Goal: Task Accomplishment & Management: Manage account settings

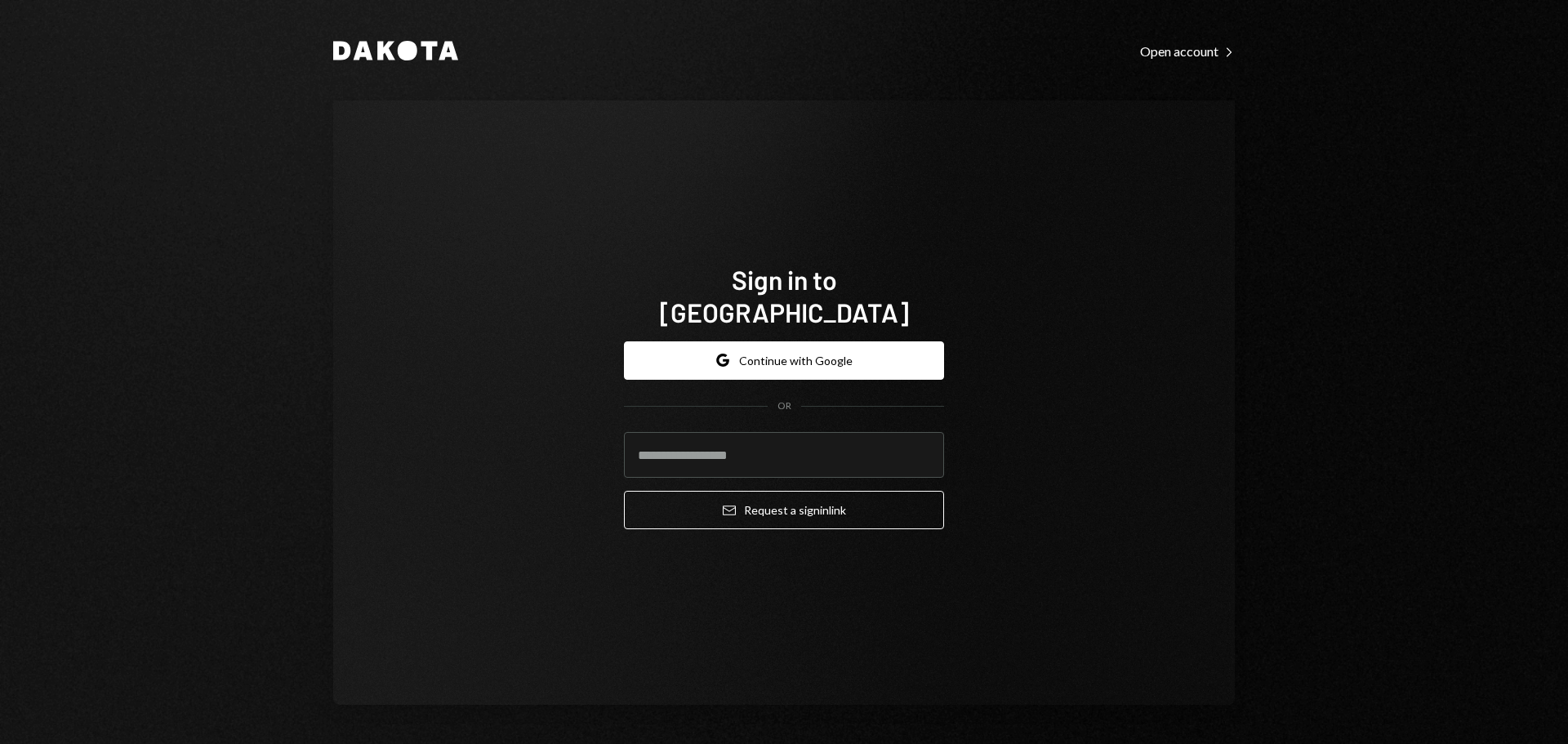
type input "**********"
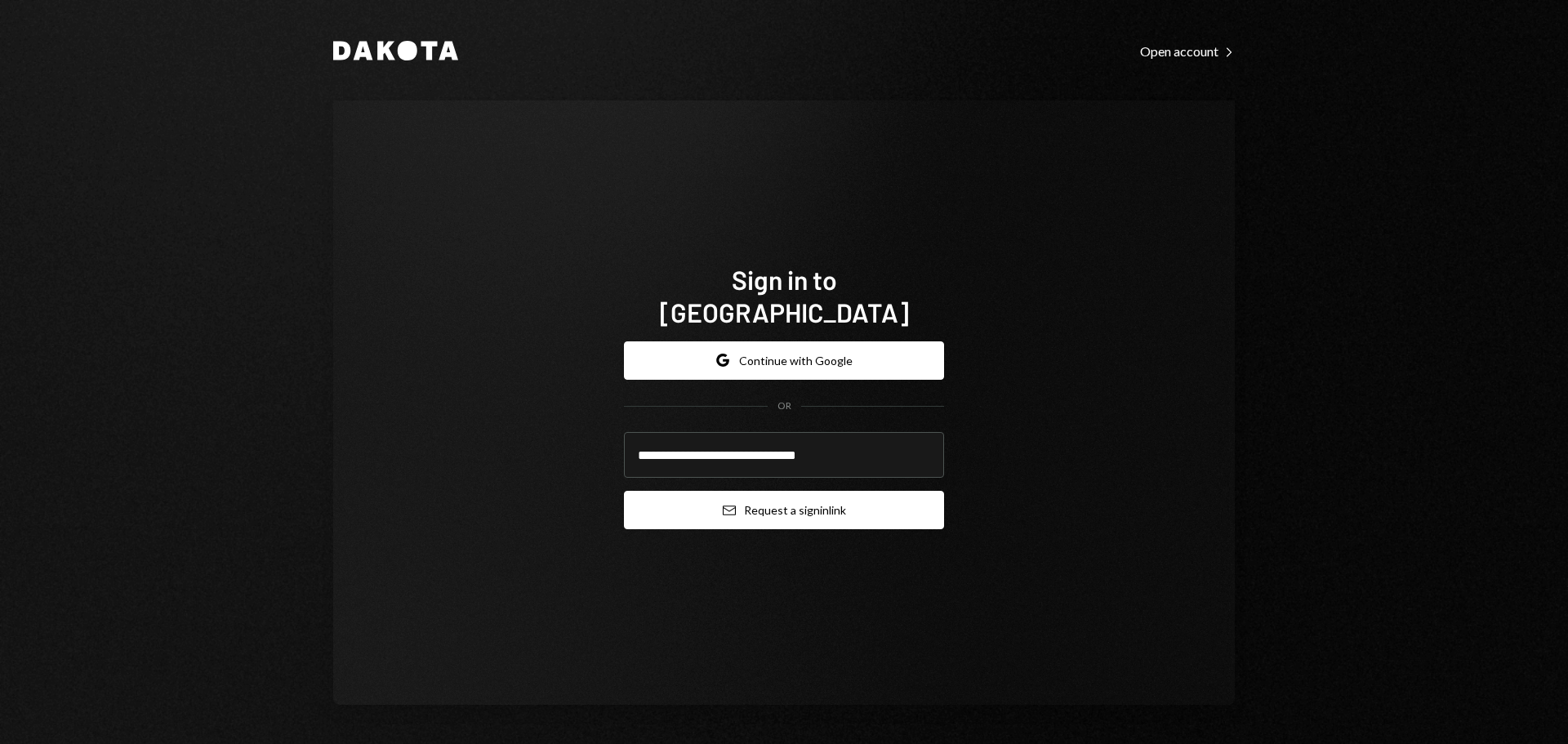
click at [763, 490] on button "Email Request a sign in link" at bounding box center [784, 509] width 321 height 38
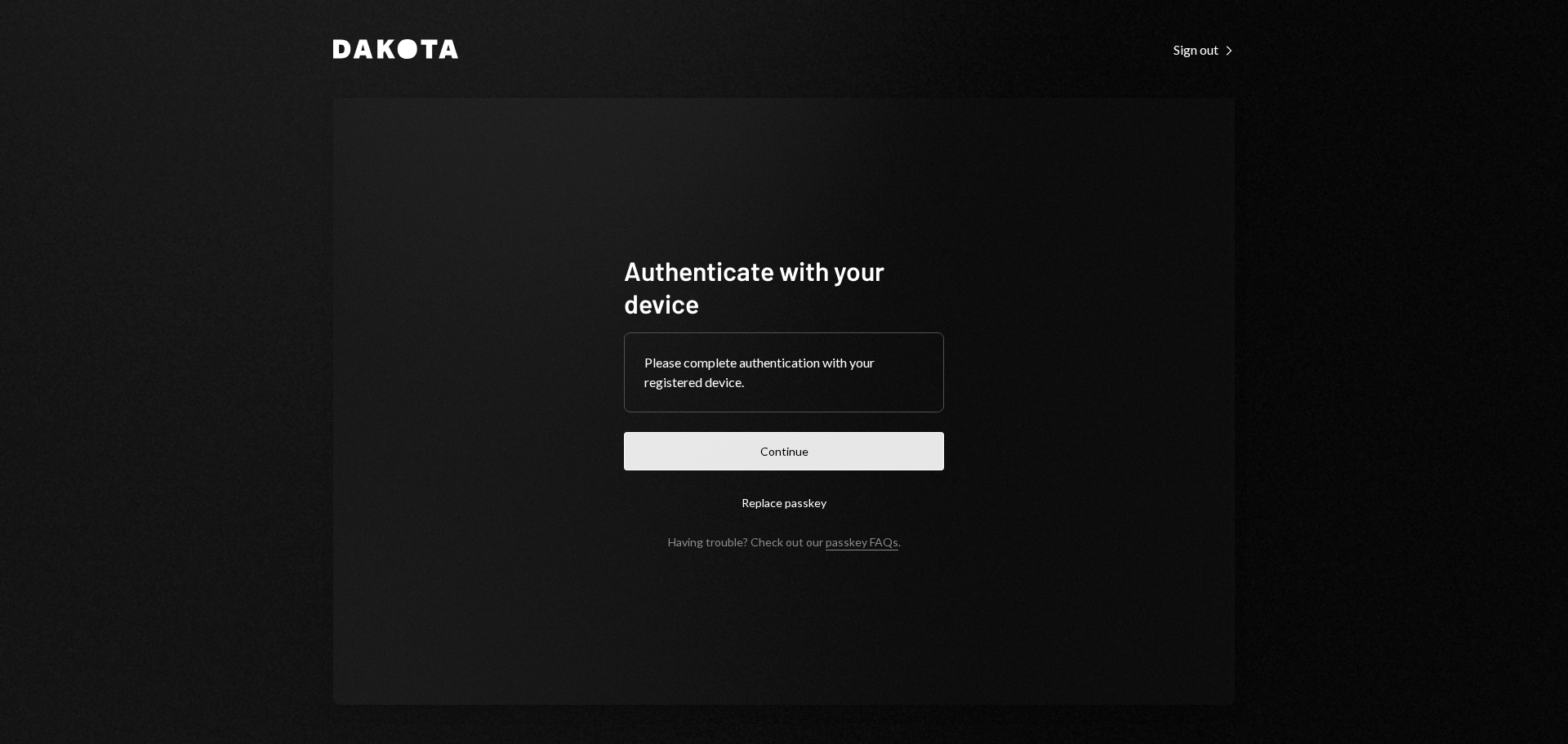
click at [810, 439] on button "Continue" at bounding box center [784, 450] width 321 height 38
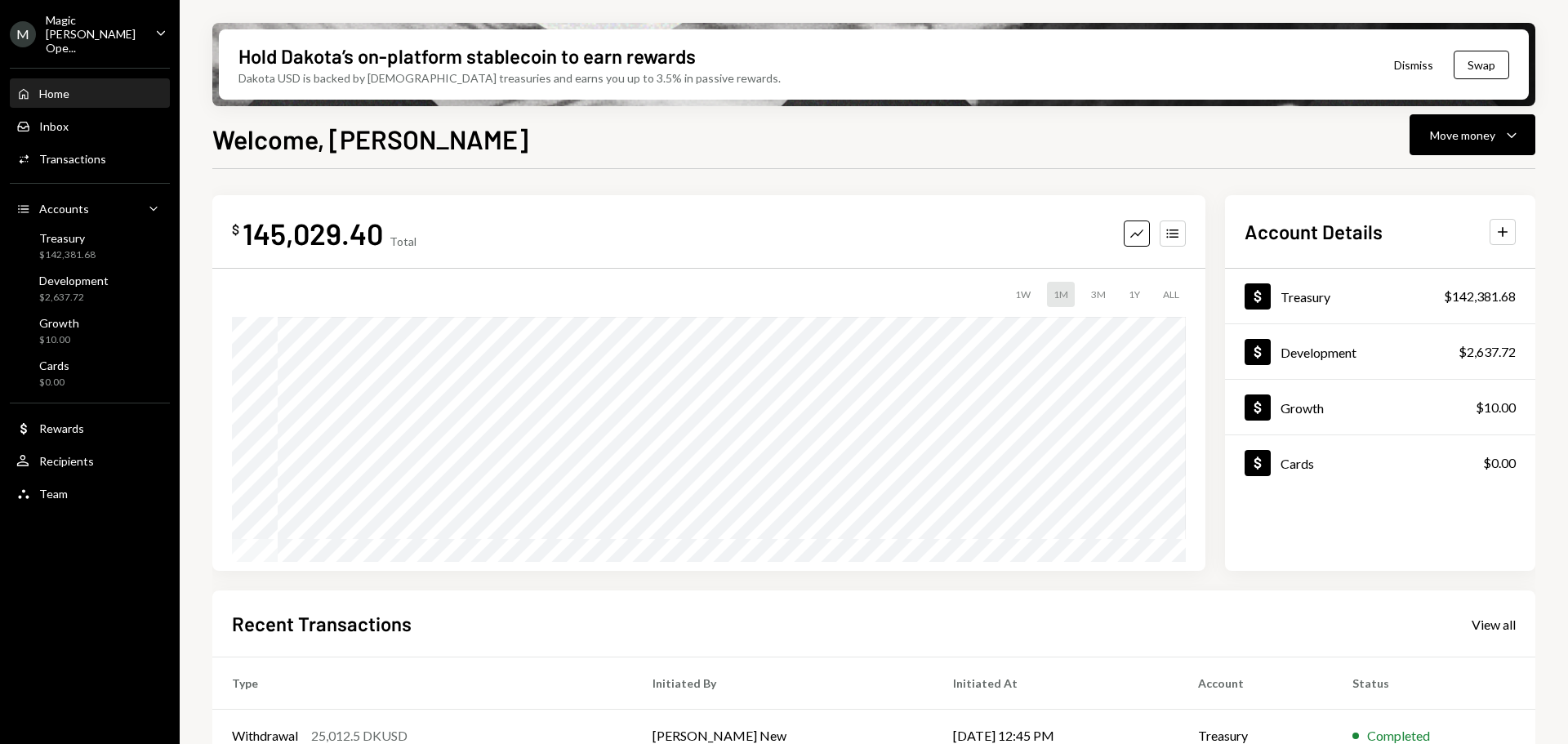
click at [86, 36] on div "Magic [PERSON_NAME] Ope..." at bounding box center [93, 34] width 96 height 42
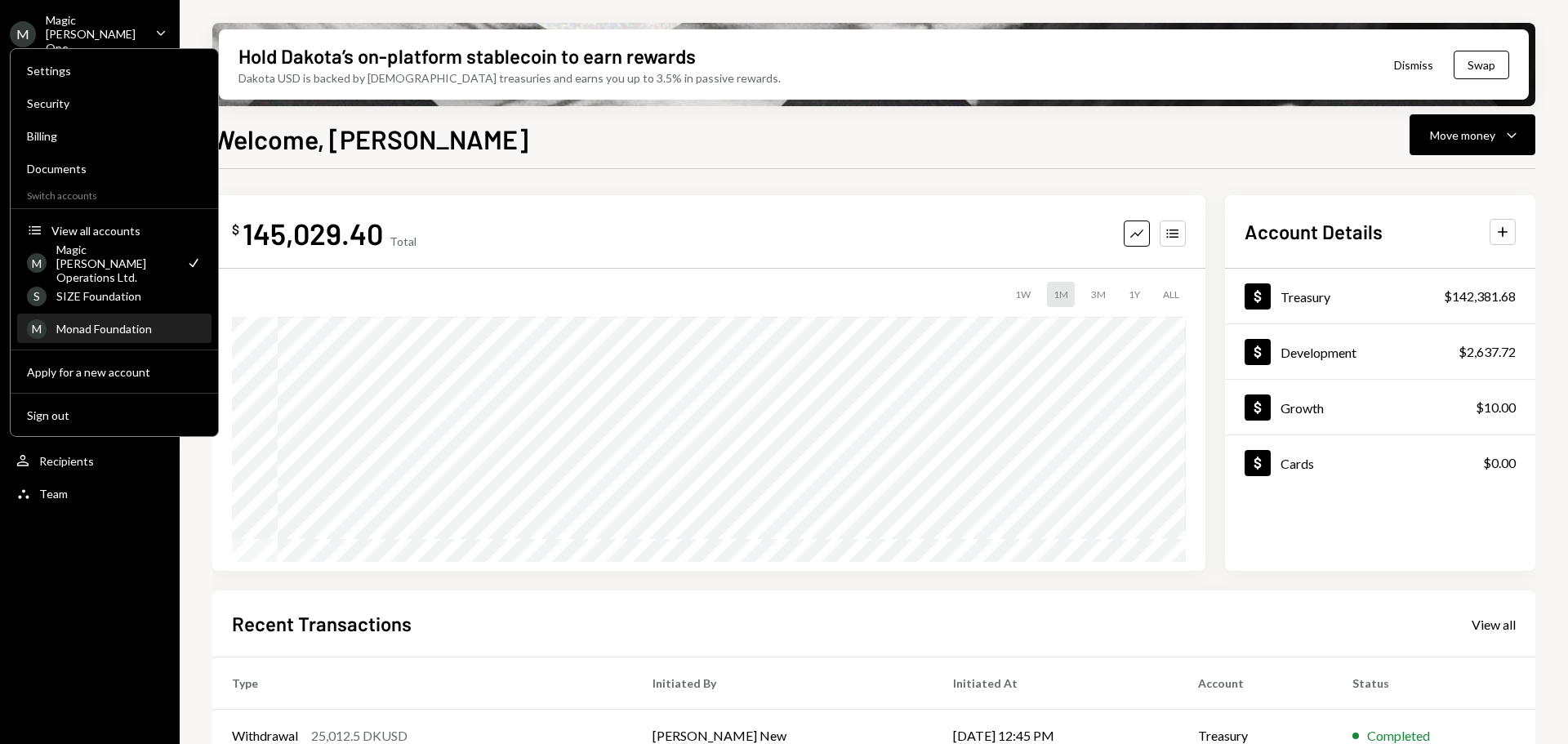
click at [117, 338] on div "M Monad Foundation" at bounding box center [114, 328] width 175 height 28
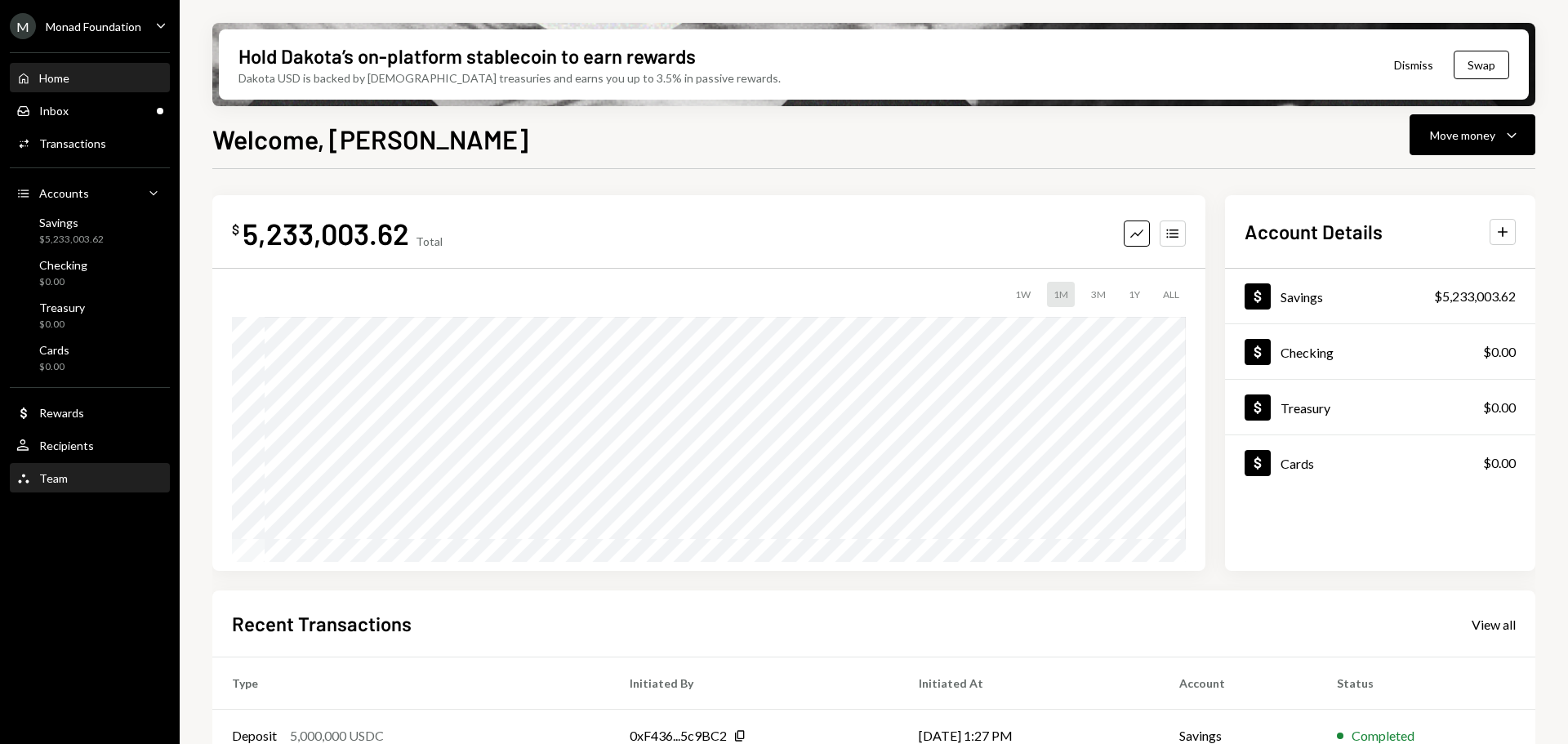
click at [53, 475] on div "Team" at bounding box center [53, 478] width 28 height 14
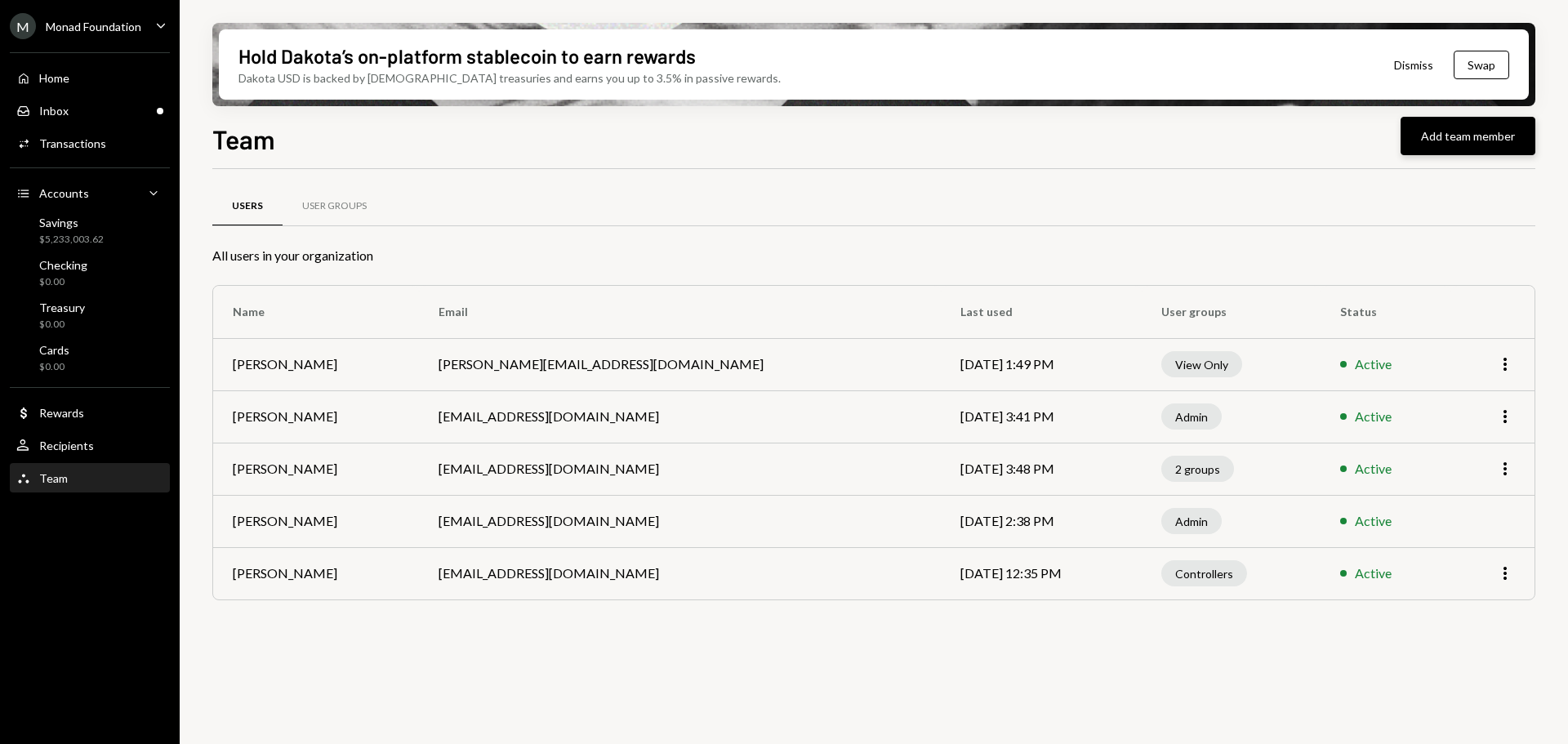
click at [1490, 133] on button "Add team member" at bounding box center [1467, 135] width 134 height 38
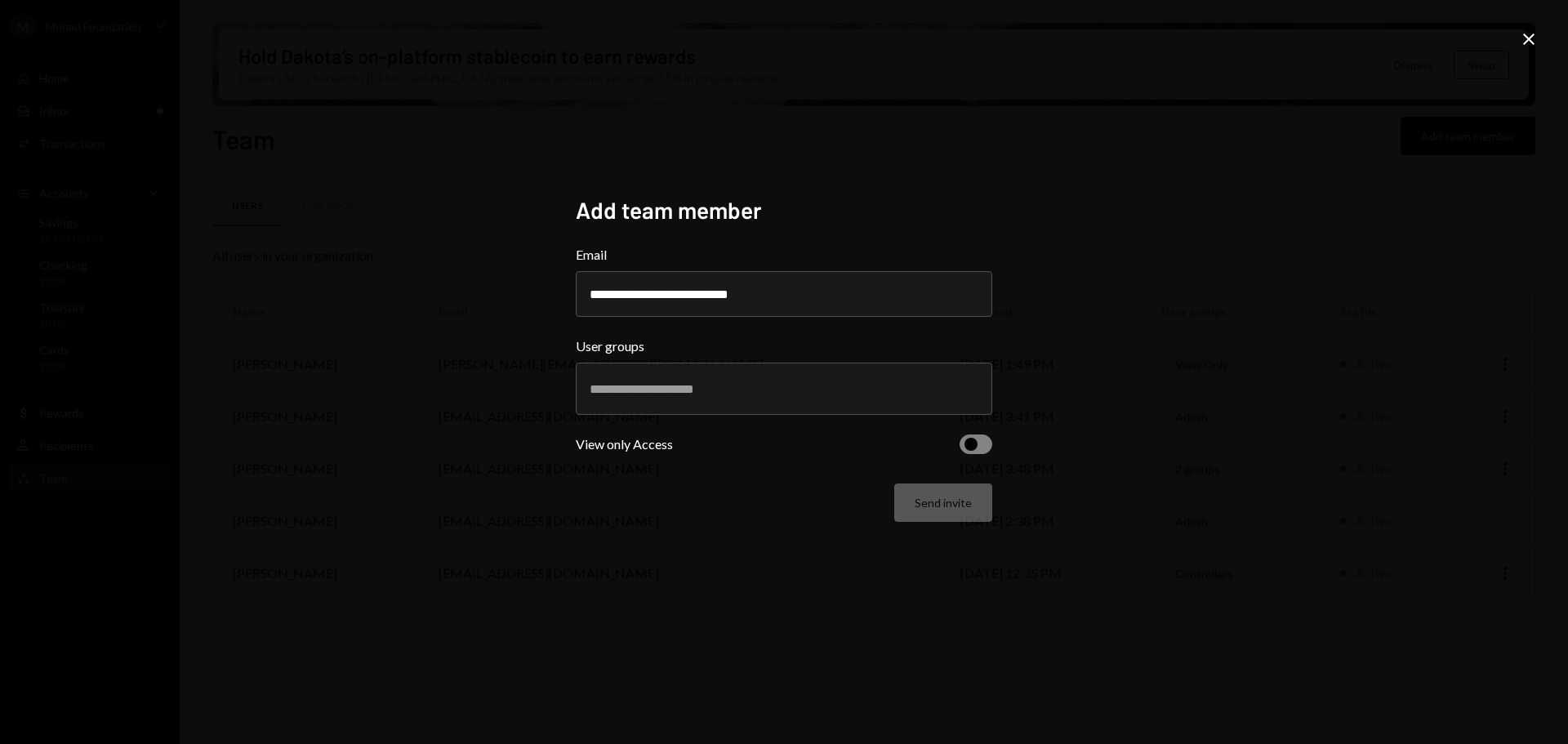
type input "**********"
click at [1200, 376] on div "**********" at bounding box center [784, 372] width 1568 height 744
click at [659, 403] on div at bounding box center [784, 389] width 389 height 41
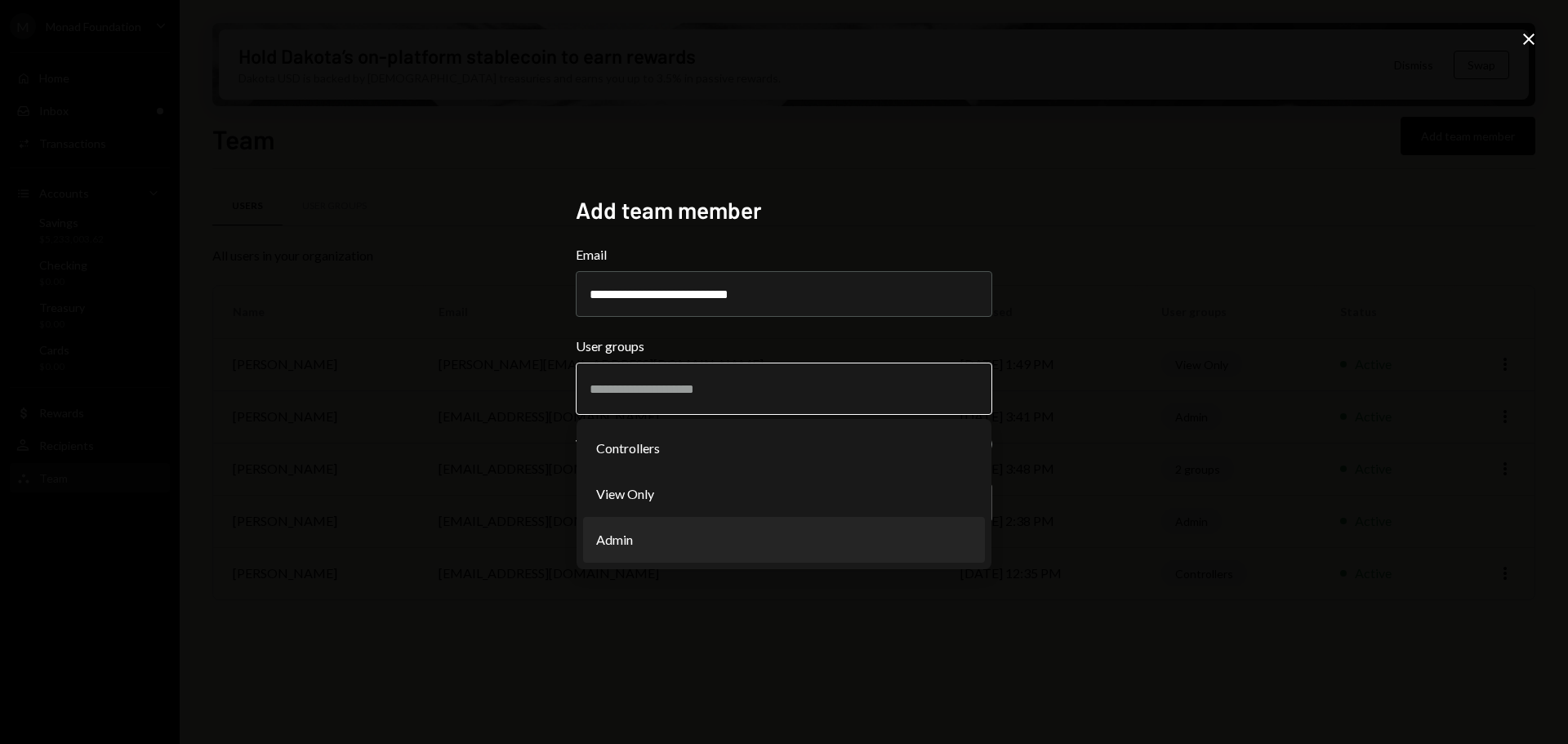
click at [691, 538] on li "Admin" at bounding box center [784, 539] width 402 height 45
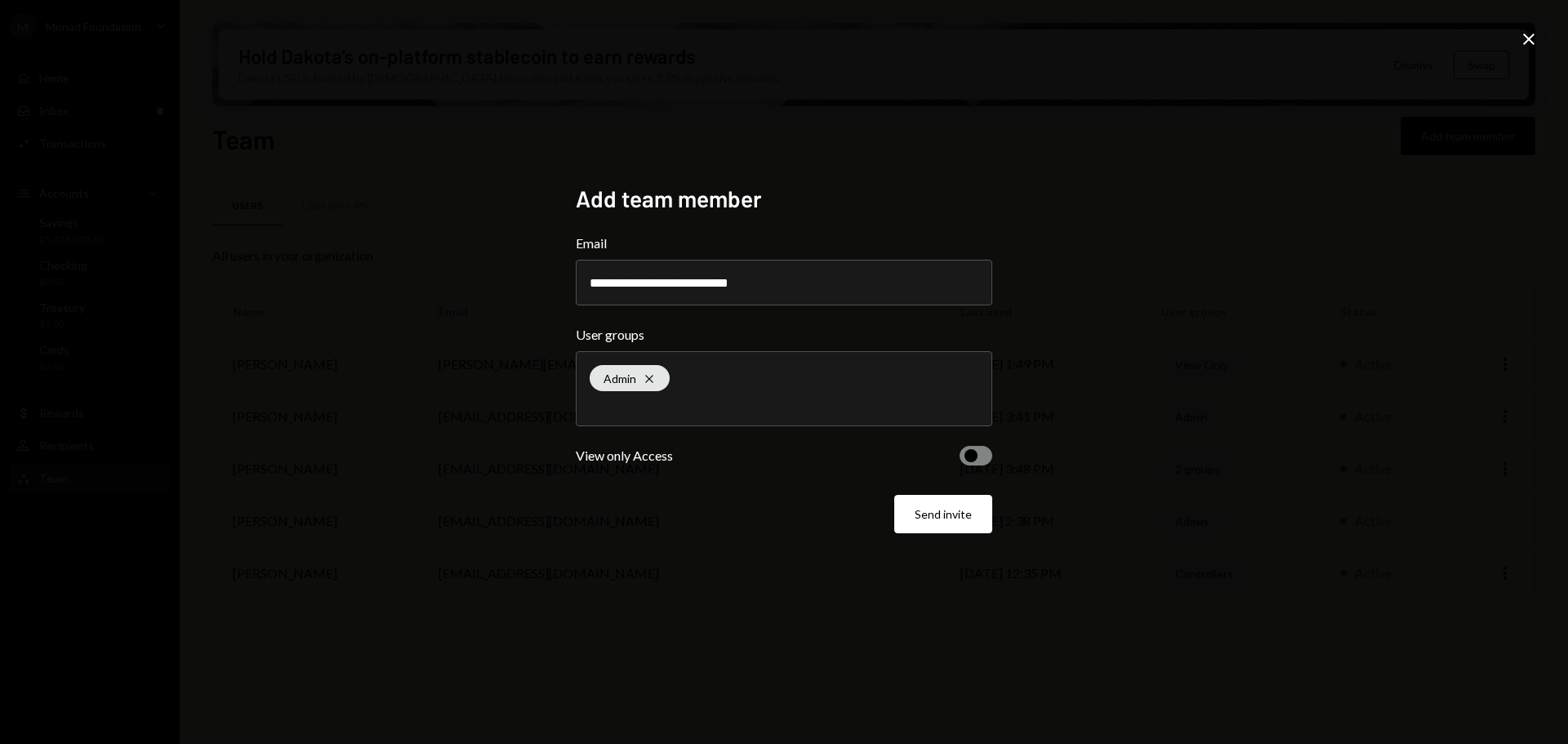
click at [1204, 443] on div "**********" at bounding box center [784, 372] width 1568 height 744
click at [943, 505] on button "Send invite" at bounding box center [943, 514] width 98 height 38
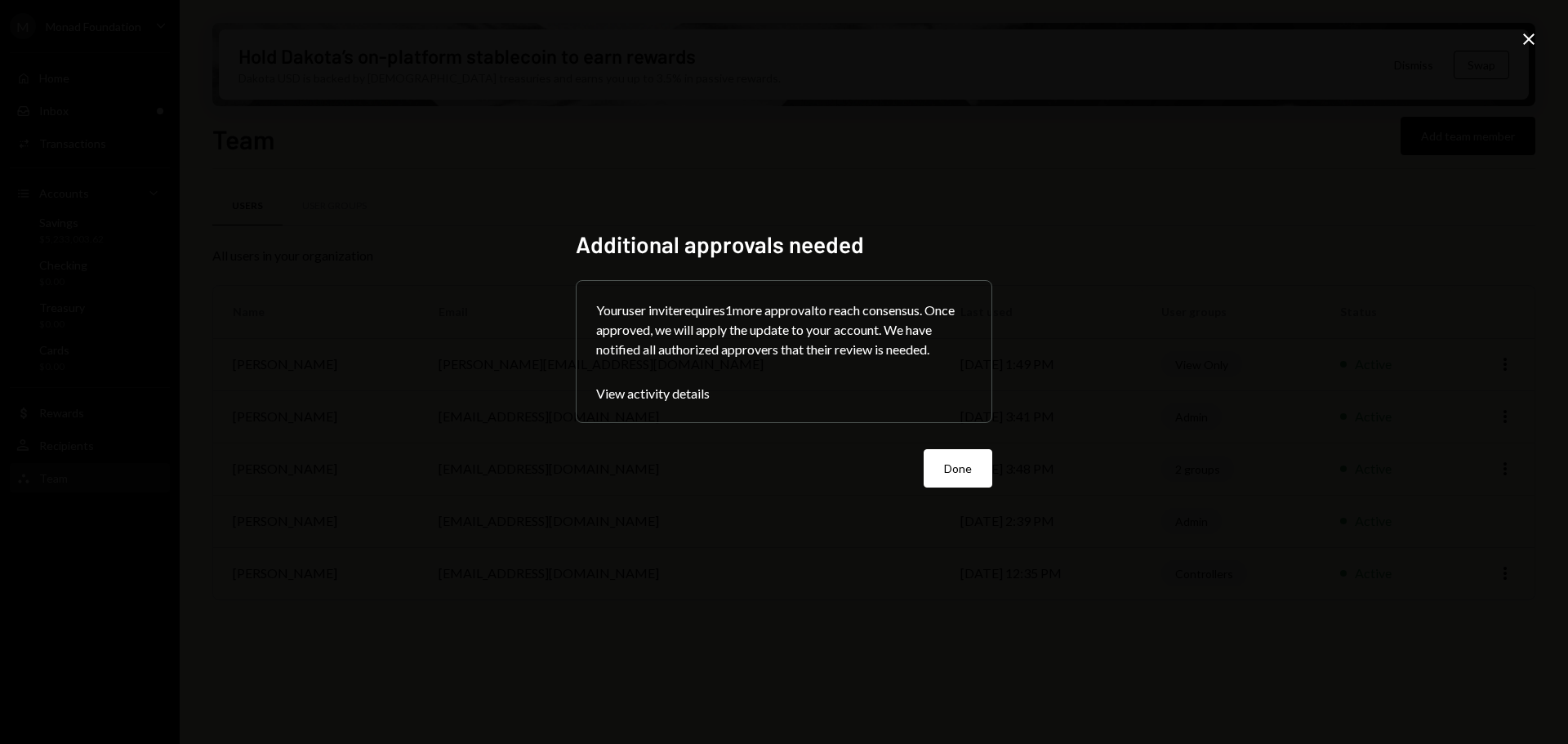
drag, startPoint x: 975, startPoint y: 476, endPoint x: 968, endPoint y: 470, distance: 9.2
click at [975, 475] on button "Done" at bounding box center [957, 467] width 69 height 38
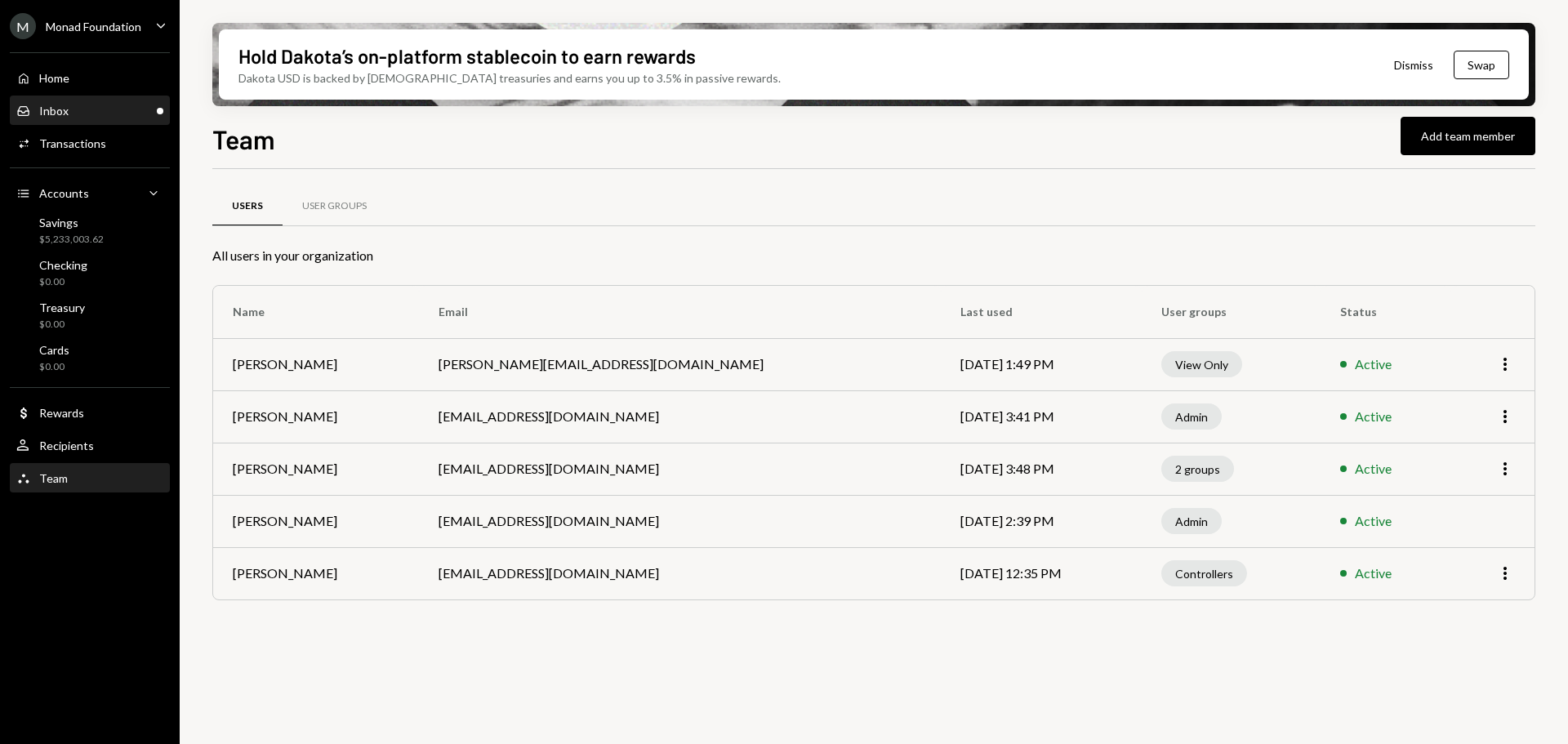
click at [89, 111] on div "Inbox Inbox" at bounding box center [89, 110] width 147 height 15
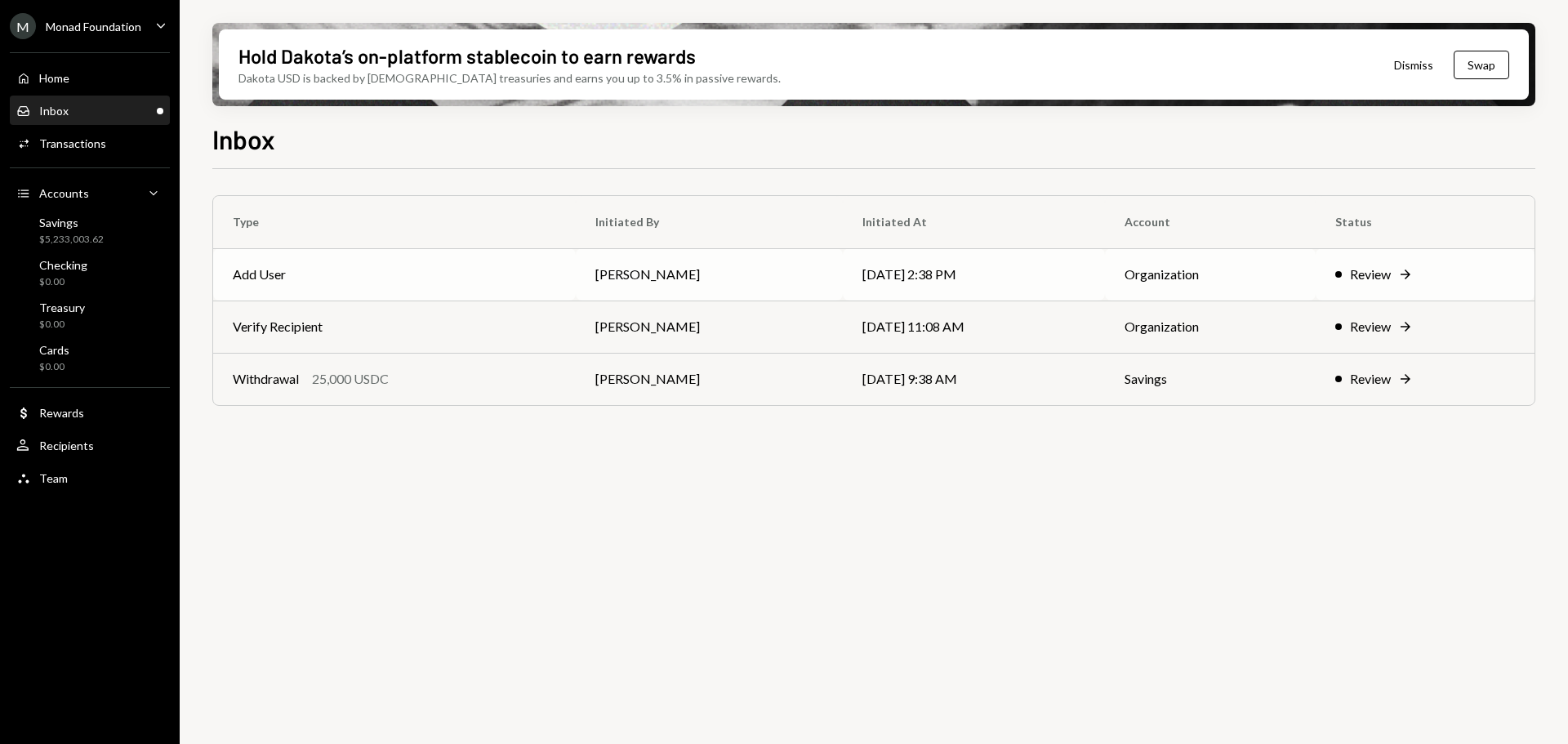
click at [320, 282] on td "Add User" at bounding box center [394, 274] width 362 height 53
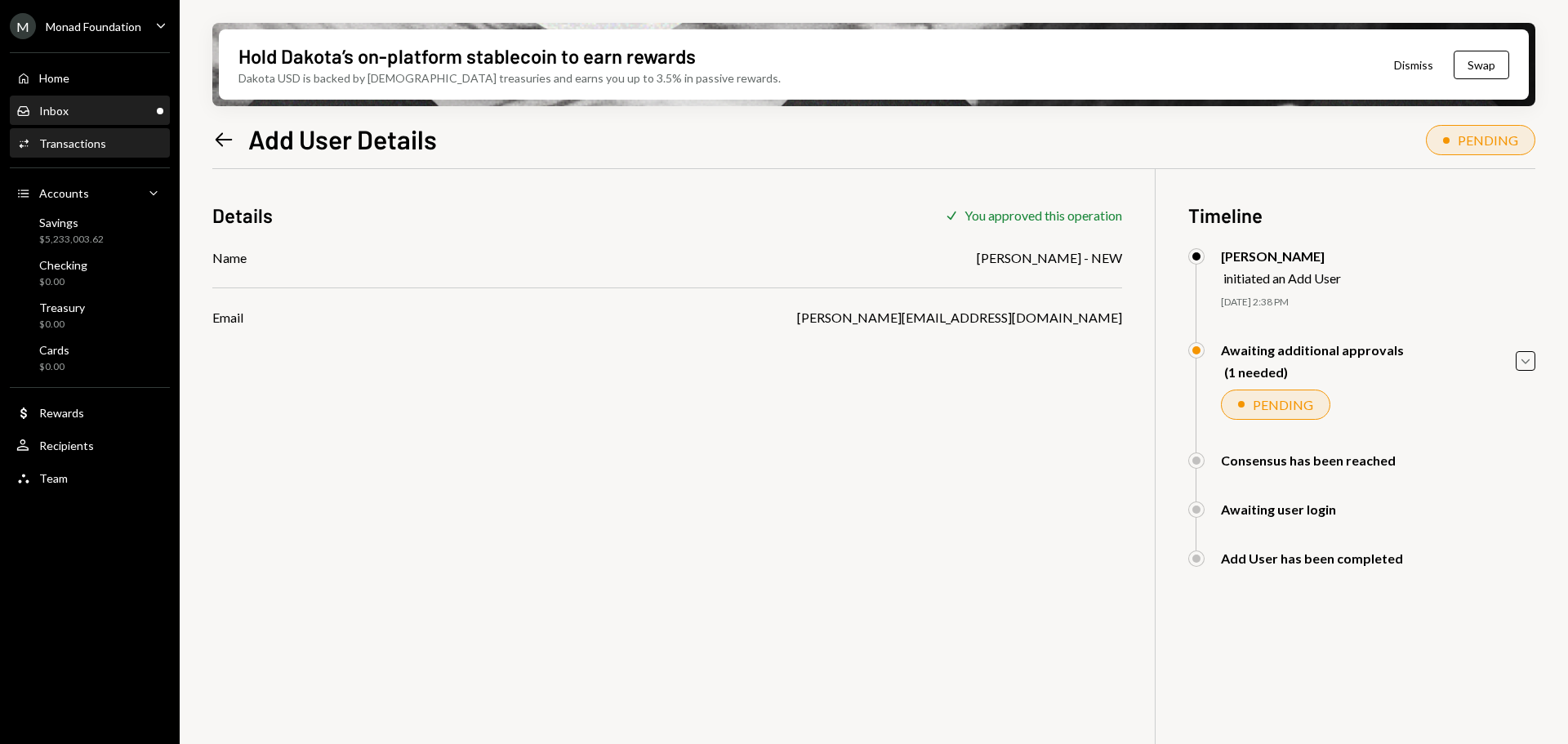
click at [77, 109] on div "Inbox Inbox" at bounding box center [89, 110] width 147 height 15
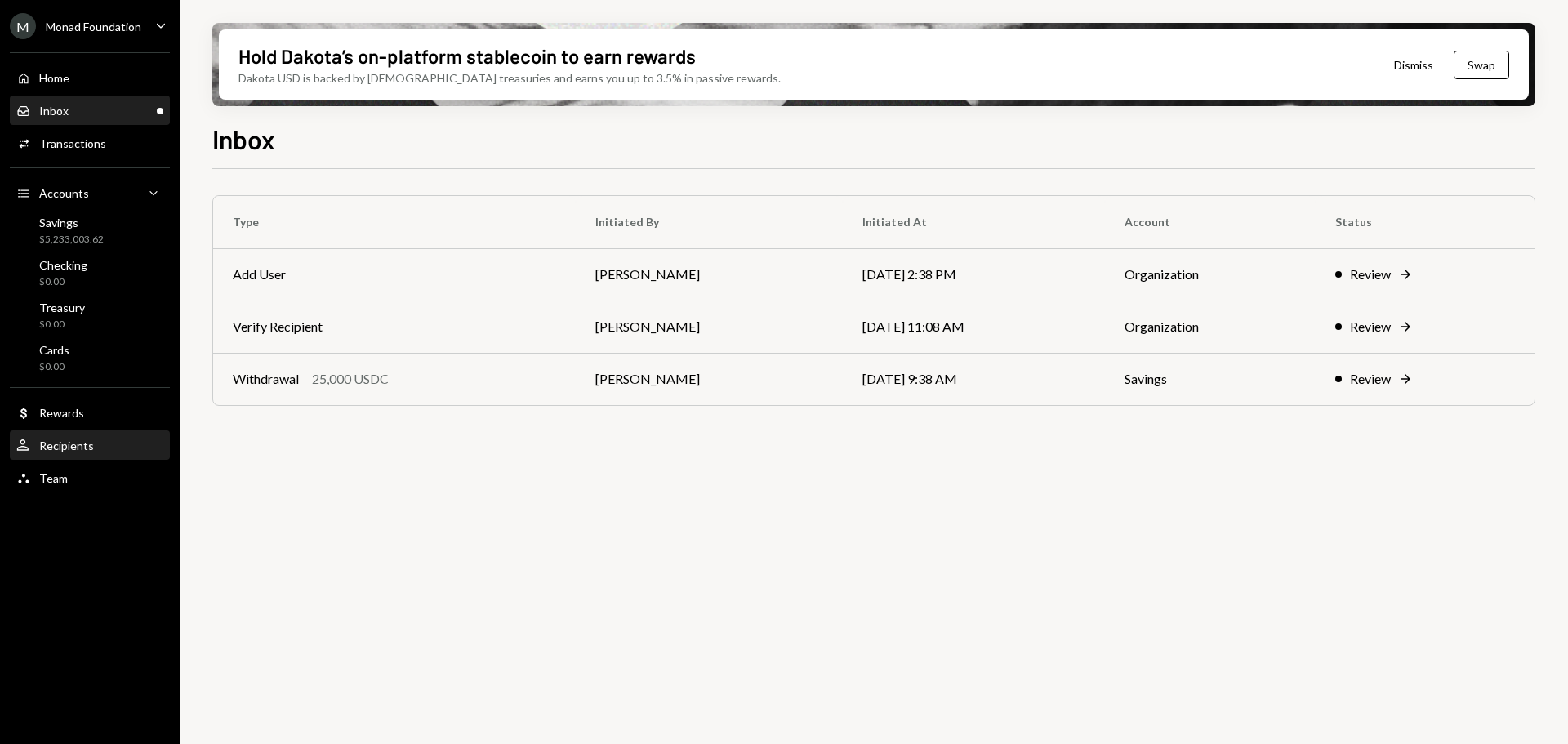
click at [88, 443] on div "Recipients" at bounding box center [66, 446] width 54 height 14
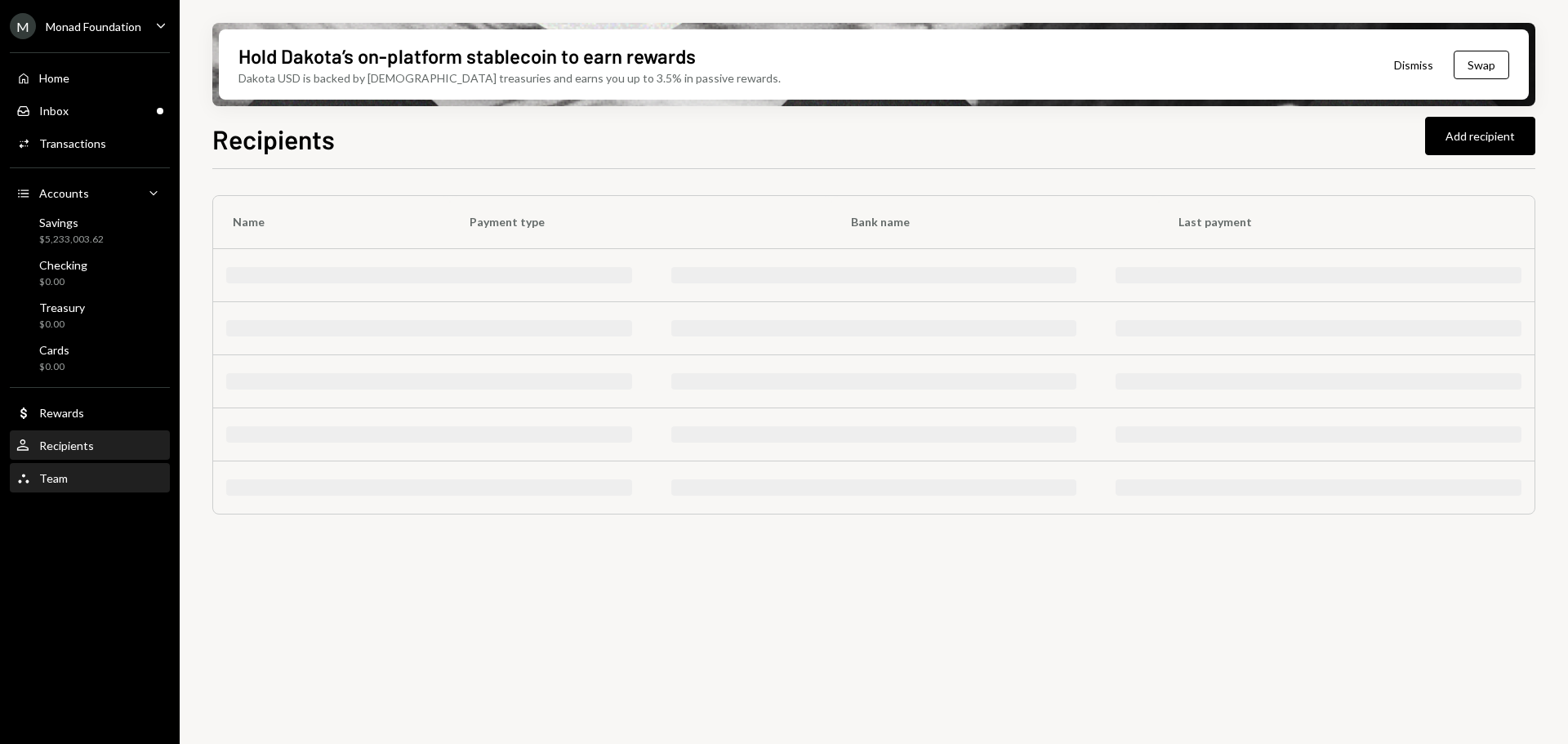
click at [56, 481] on div "Team" at bounding box center [53, 478] width 28 height 14
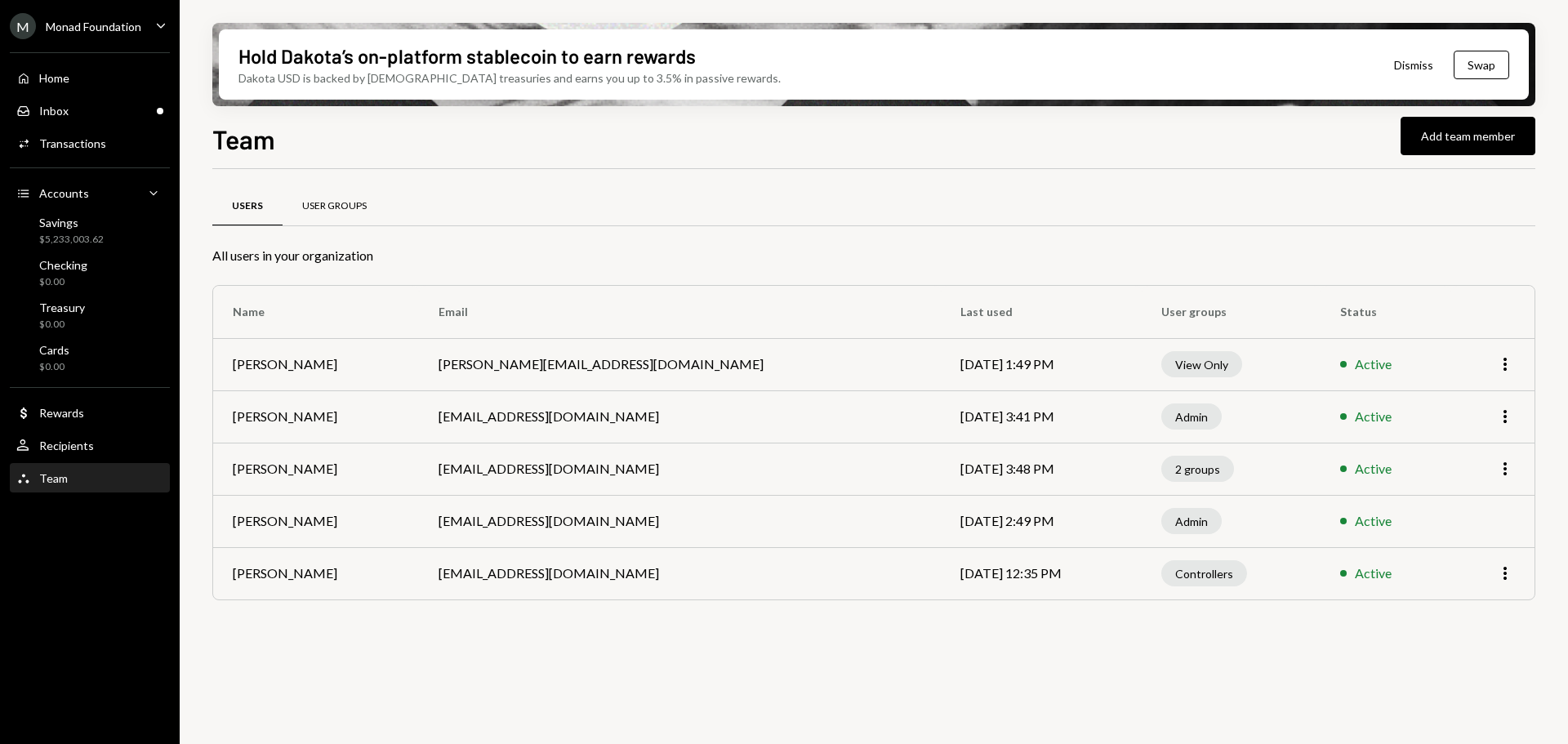
click at [338, 202] on div "User Groups" at bounding box center [334, 206] width 64 height 14
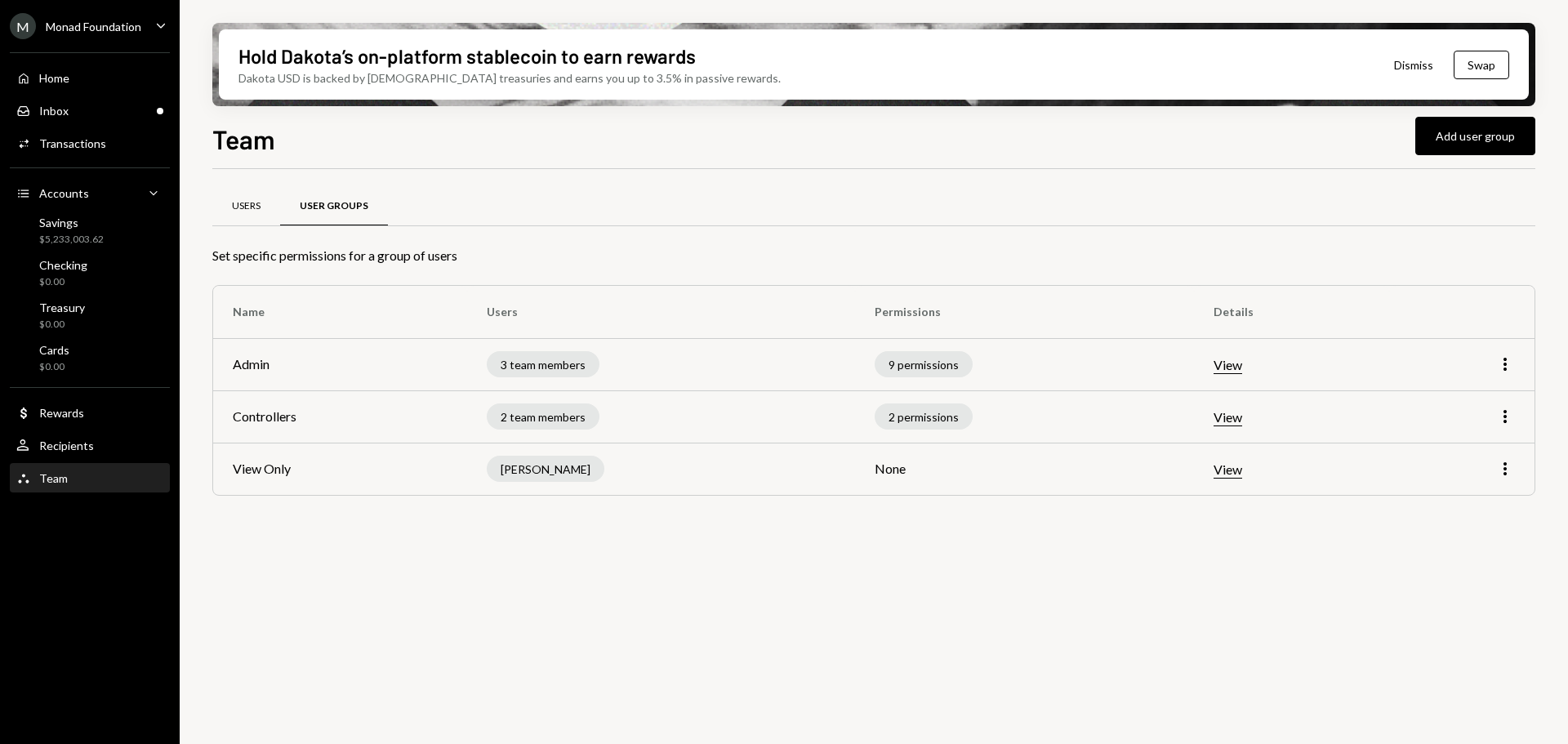
click at [261, 195] on div "Users" at bounding box center [246, 206] width 68 height 39
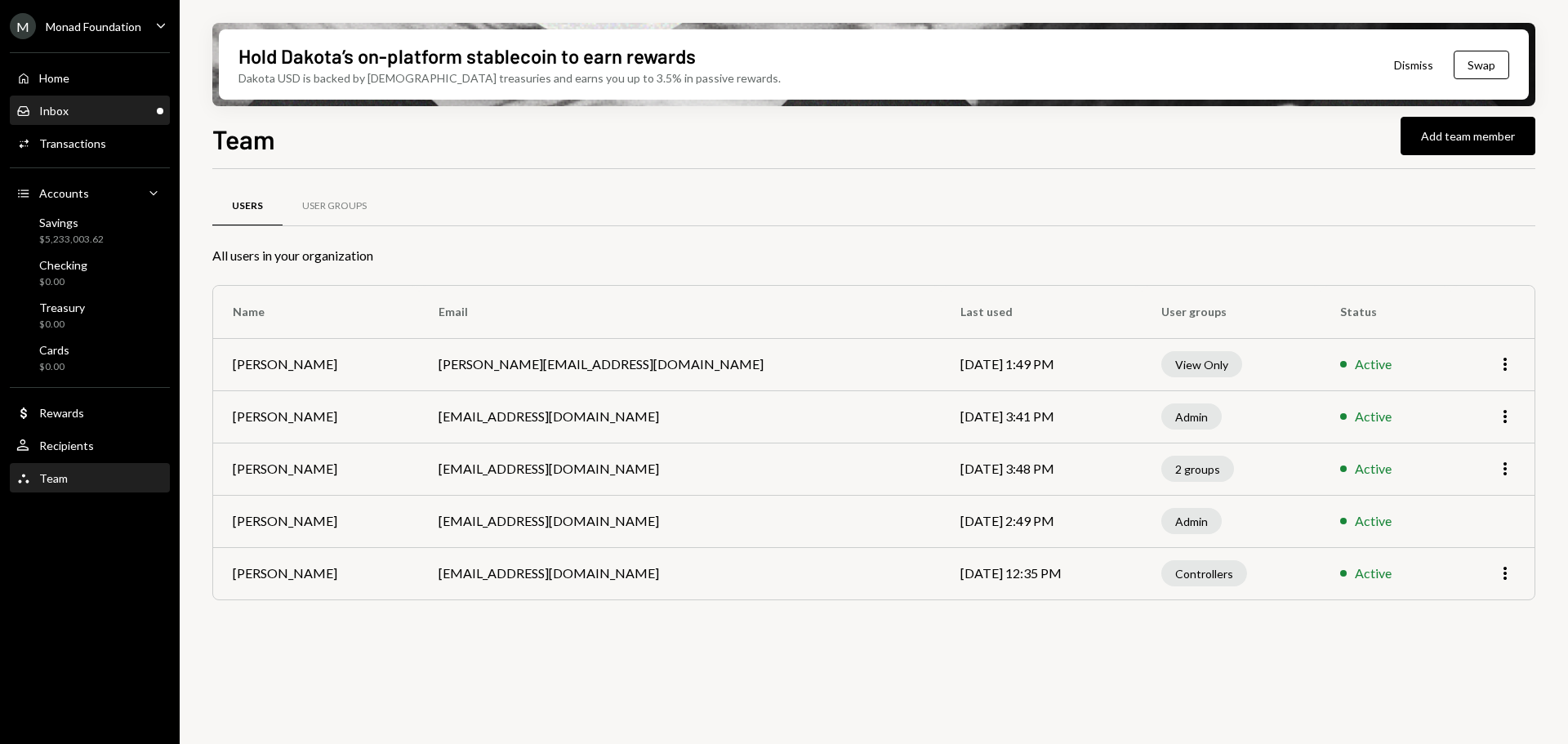
click at [124, 111] on div "Inbox Inbox" at bounding box center [89, 110] width 147 height 15
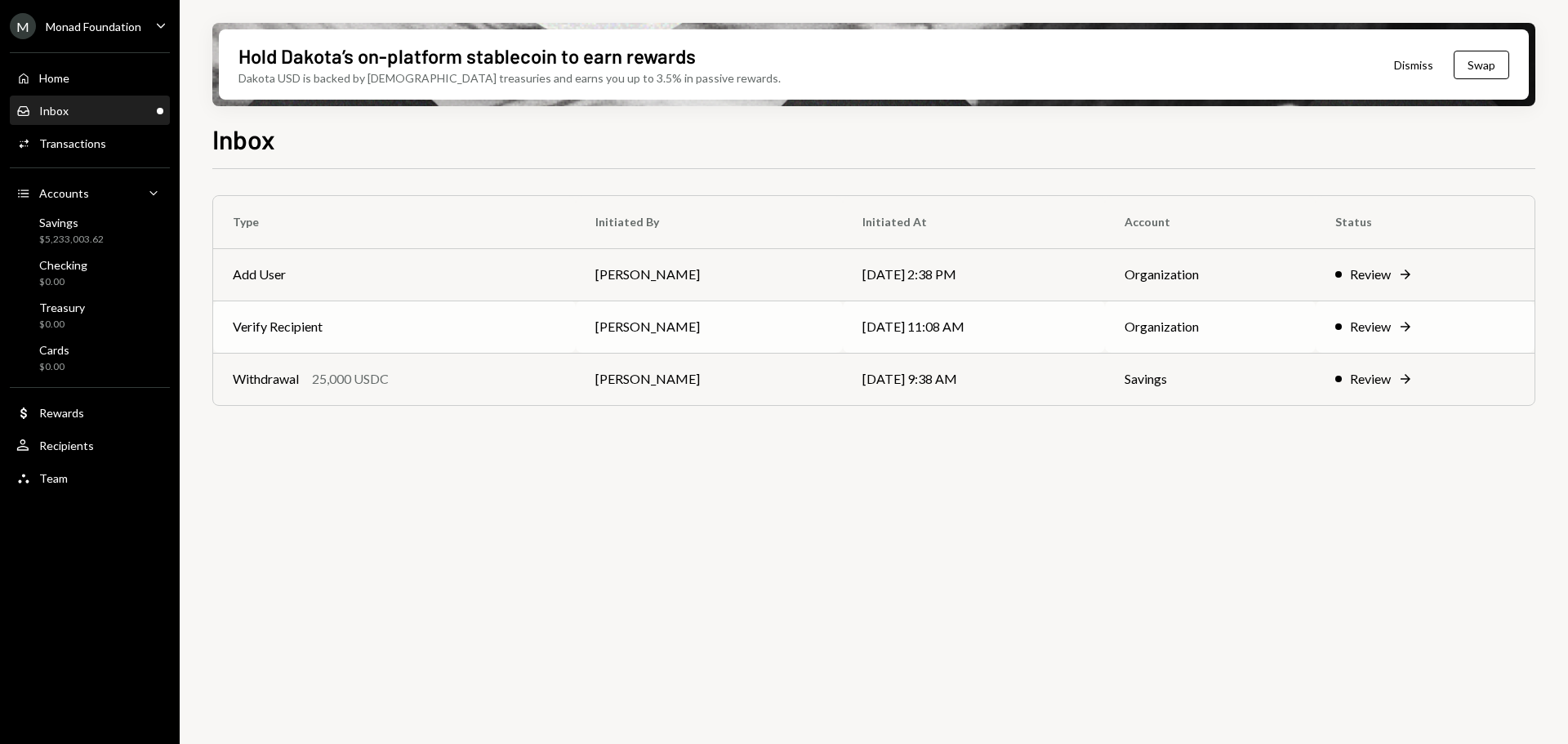
click at [478, 323] on td "Verify Recipient" at bounding box center [394, 327] width 362 height 53
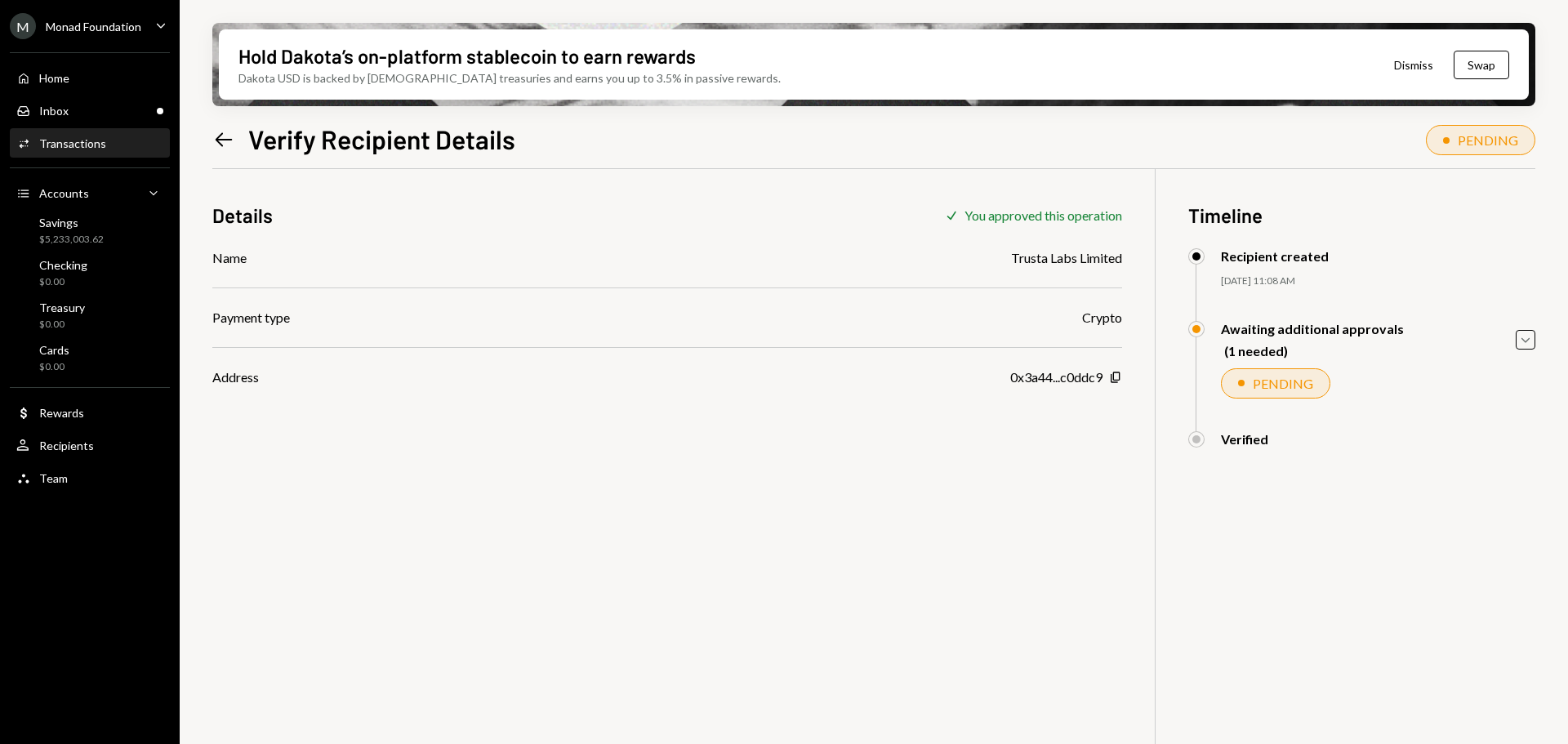
click at [222, 145] on icon at bounding box center [223, 140] width 17 height 14
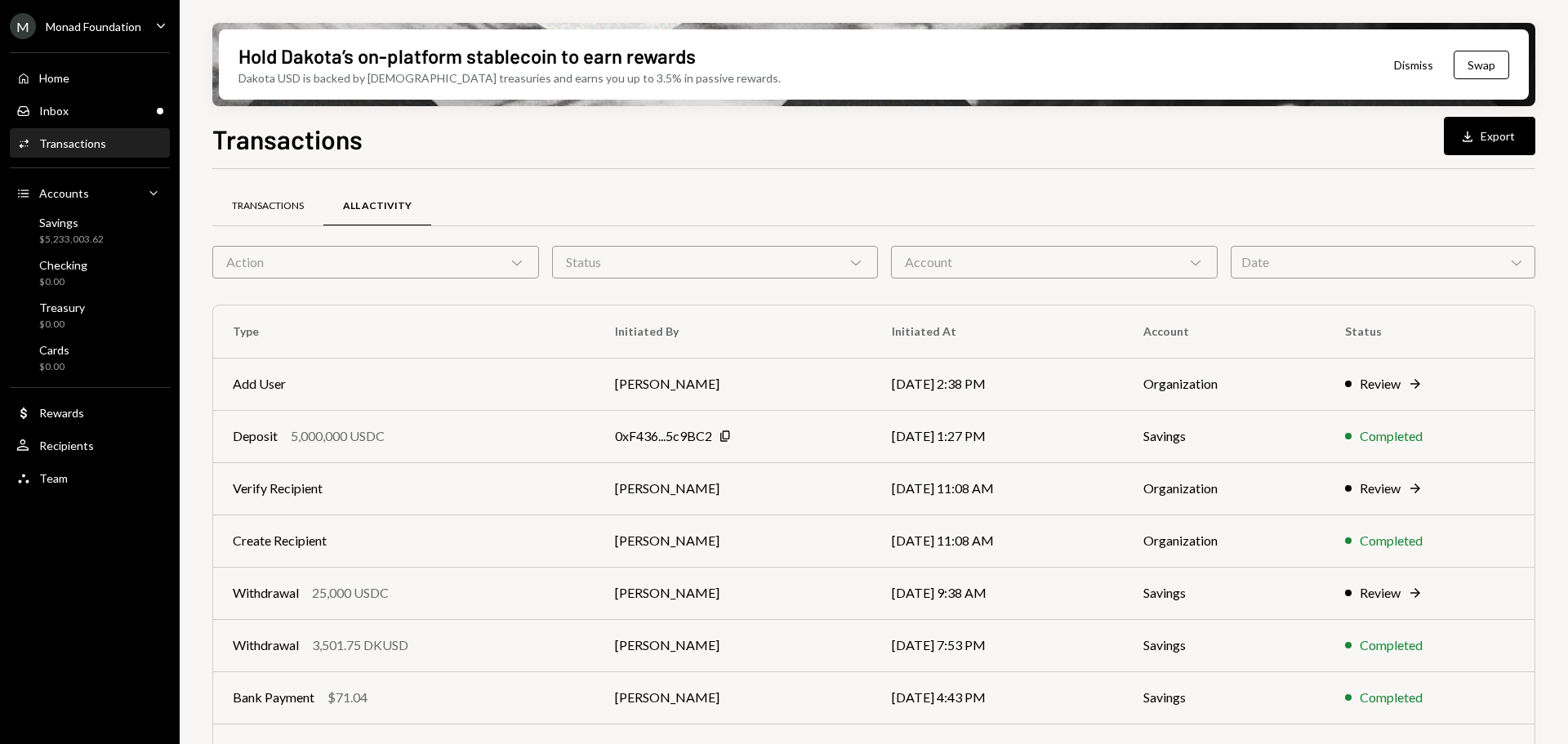
click at [283, 213] on div "Transactions" at bounding box center [267, 206] width 111 height 39
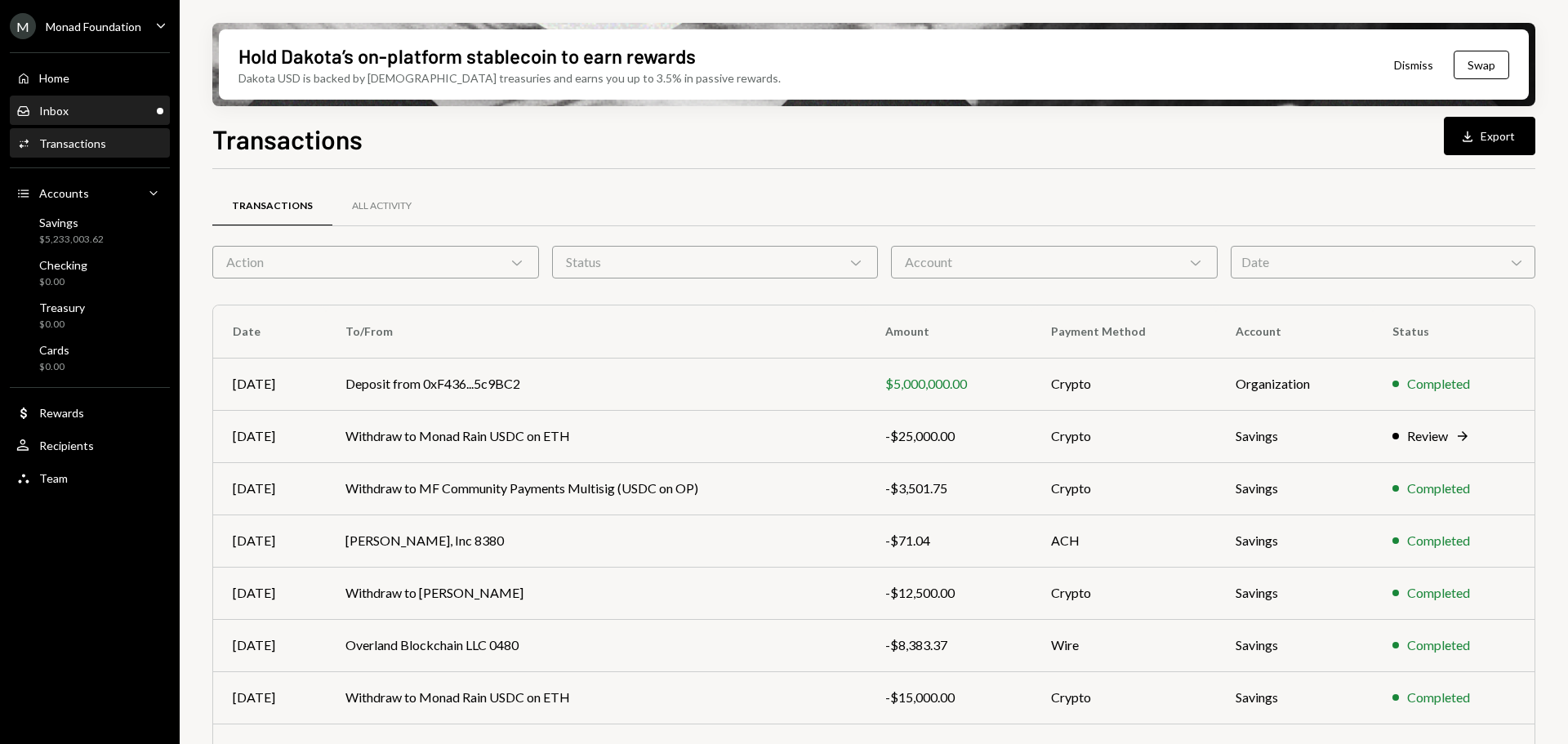
click at [93, 117] on div "Inbox Inbox" at bounding box center [89, 110] width 147 height 15
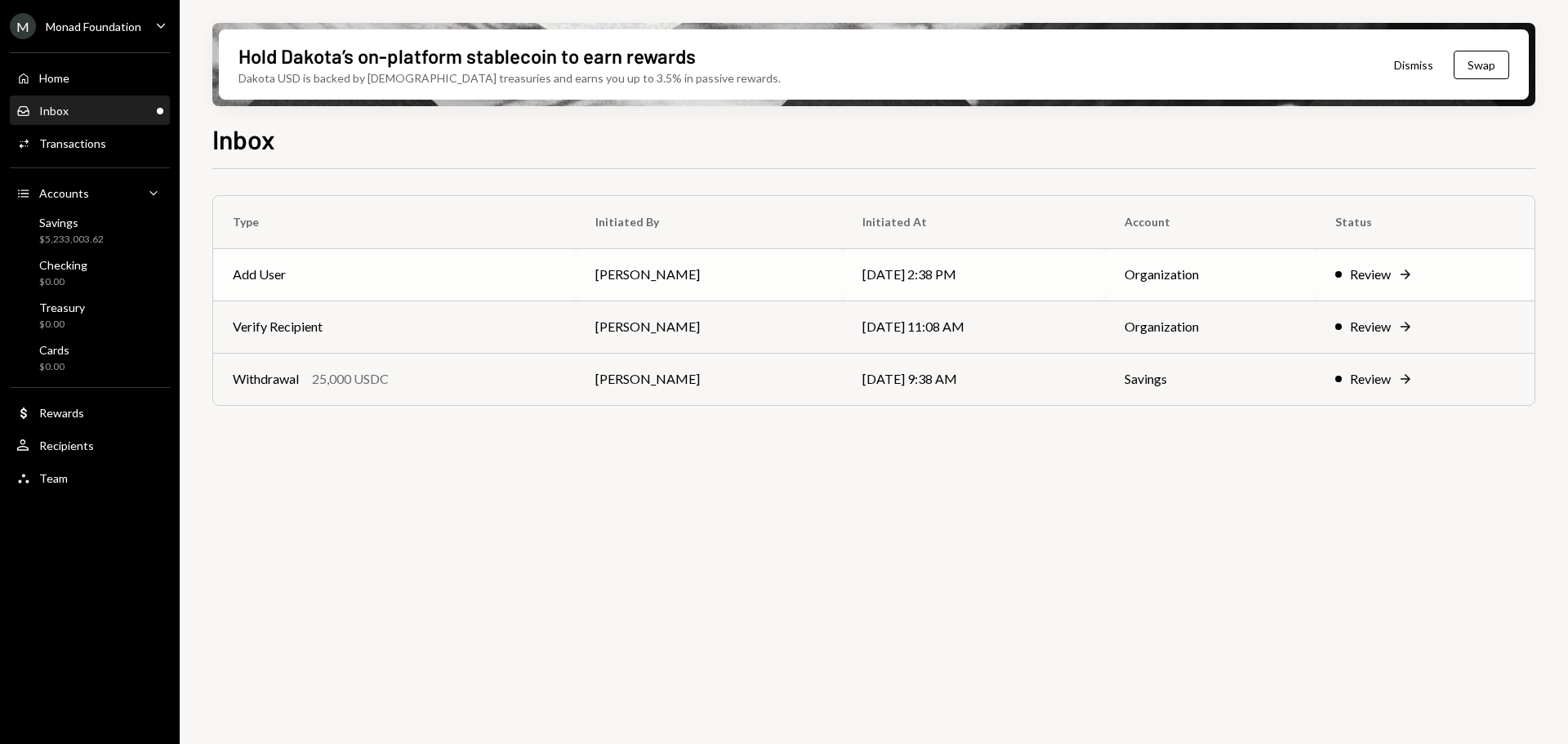
click at [321, 281] on td "Add User" at bounding box center [394, 274] width 362 height 53
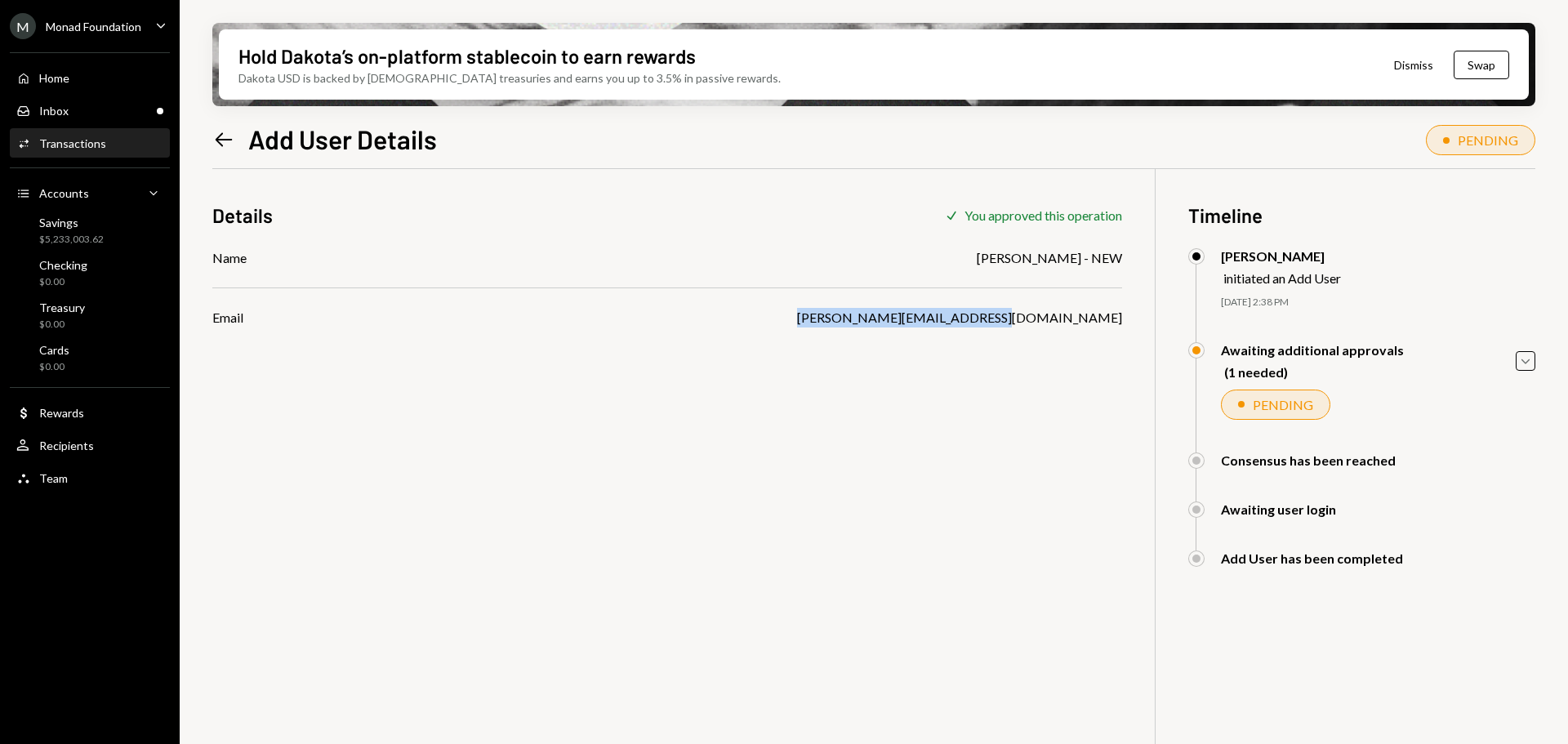
drag, startPoint x: 932, startPoint y: 320, endPoint x: 1123, endPoint y: 317, distance: 191.0
click at [1123, 317] on div "Details Check You approved this operation Name George Norris - NEW Email George…" at bounding box center [873, 541] width 1323 height 744
copy div "[PERSON_NAME][EMAIL_ADDRESS][DOMAIN_NAME]"
click at [48, 71] on div "Home" at bounding box center [54, 78] width 30 height 14
